Goal: Transaction & Acquisition: Book appointment/travel/reservation

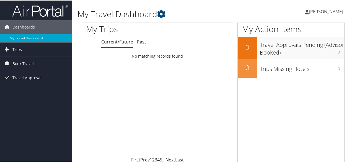
click at [233, 69] on div "My Trips Current/Future Past Loading... No matching records found First Prev 1 …" at bounding box center [160, 102] width 156 height 161
click at [30, 50] on link "Trips" at bounding box center [36, 49] width 72 height 14
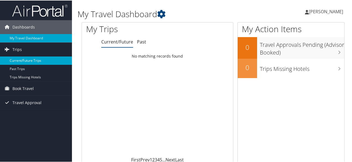
click at [31, 61] on link "Current/Future Trips" at bounding box center [36, 60] width 72 height 8
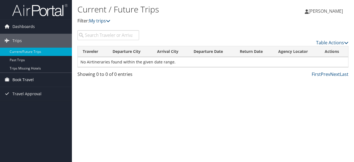
click at [40, 81] on link "Book Travel" at bounding box center [36, 80] width 72 height 14
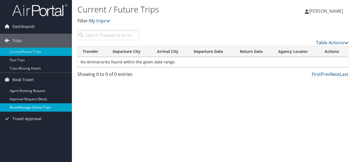
click at [51, 107] on link "Book/Manage Online Trips" at bounding box center [36, 107] width 72 height 8
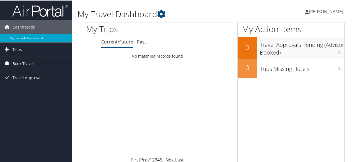
click at [22, 61] on span "Book Travel" at bounding box center [22, 63] width 21 height 14
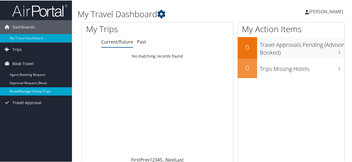
click at [54, 88] on link "Book/Manage Online Trips" at bounding box center [36, 91] width 72 height 8
